Goal: Find specific page/section: Find specific page/section

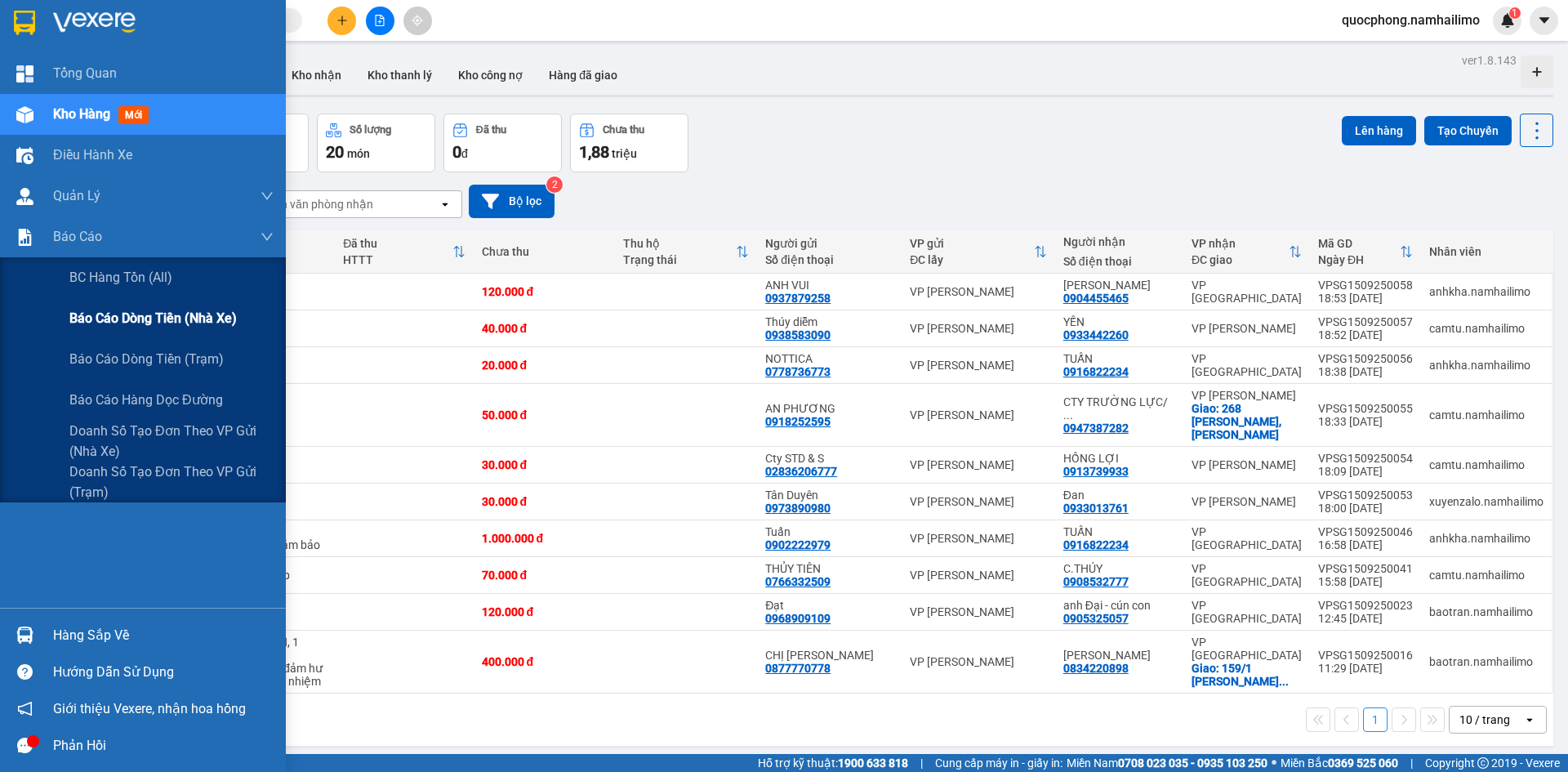
click at [116, 312] on span "Báo cáo dòng tiền (nhà xe)" at bounding box center [152, 317] width 167 height 20
click at [106, 428] on span "Doanh số tạo đơn theo VP gửi (nhà xe)" at bounding box center [171, 441] width 204 height 41
